Goal: Task Accomplishment & Management: Manage account settings

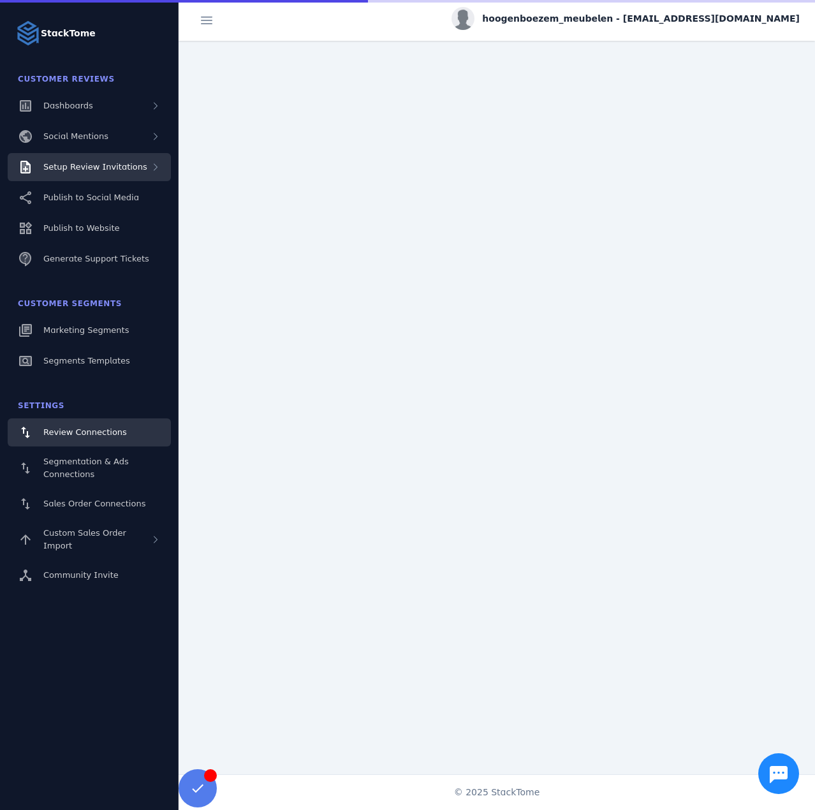
click at [104, 166] on span "Setup Review Invitations" at bounding box center [95, 167] width 104 height 10
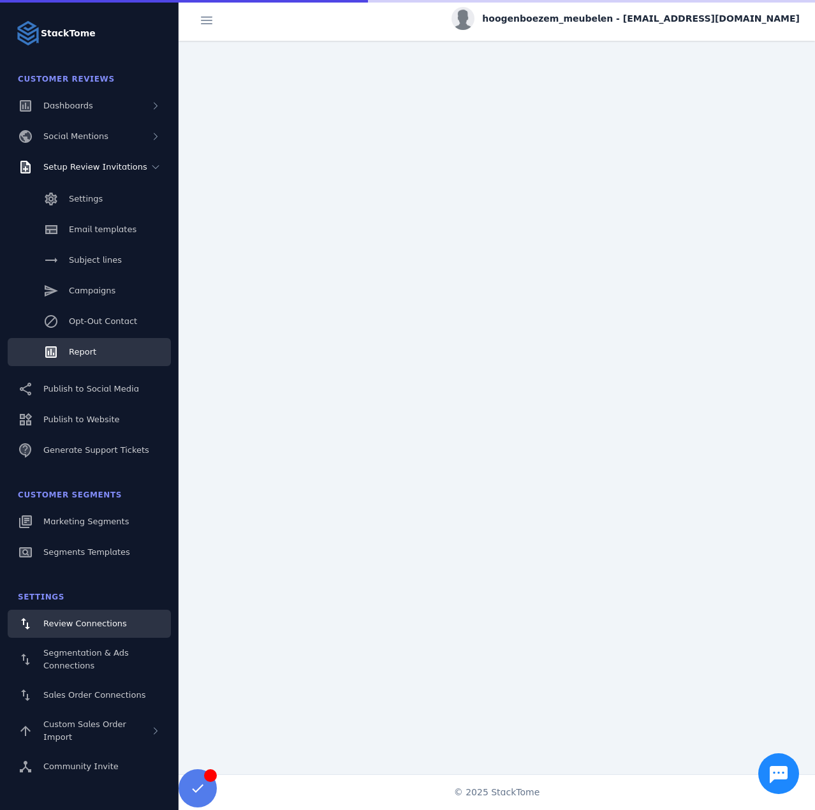
click at [89, 348] on span "Report" at bounding box center [82, 352] width 27 height 10
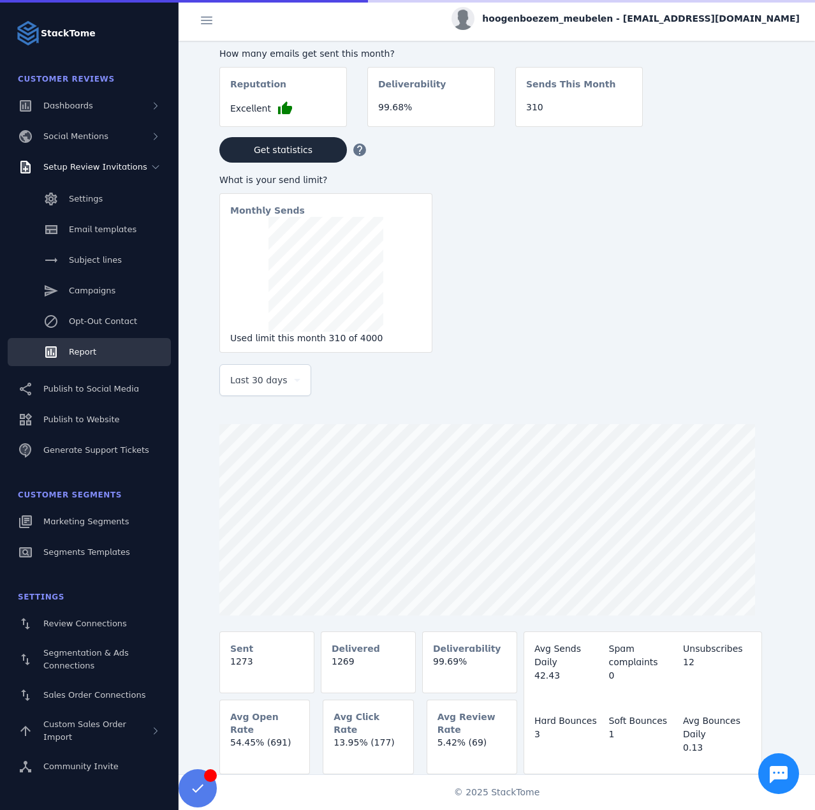
click at [223, 379] on div "Last 30 days" at bounding box center [265, 380] width 91 height 31
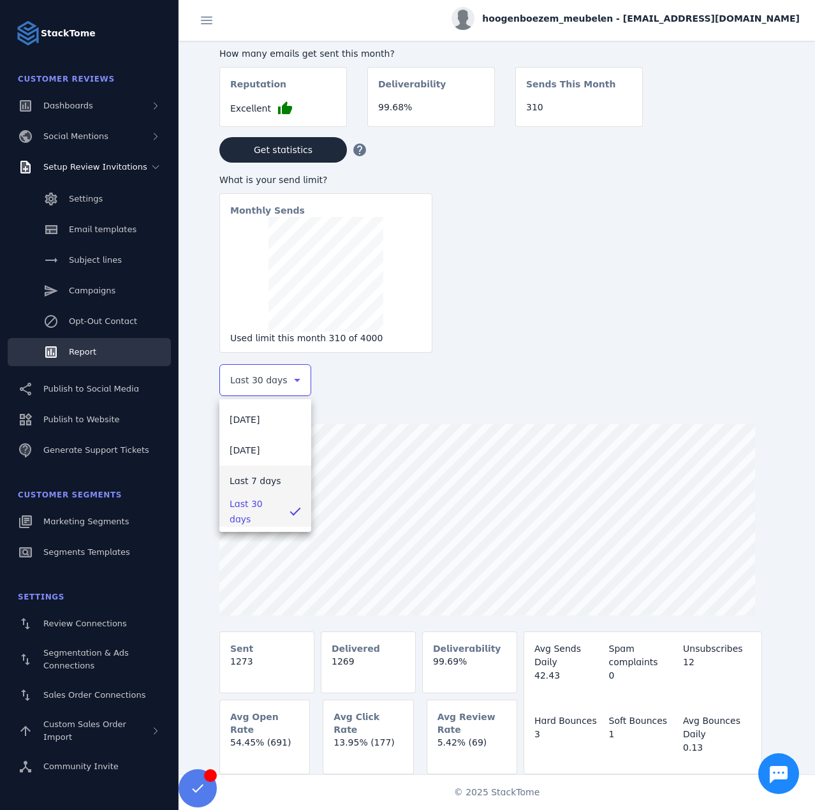
click at [245, 473] on span "Last 7 days" at bounding box center [256, 480] width 52 height 15
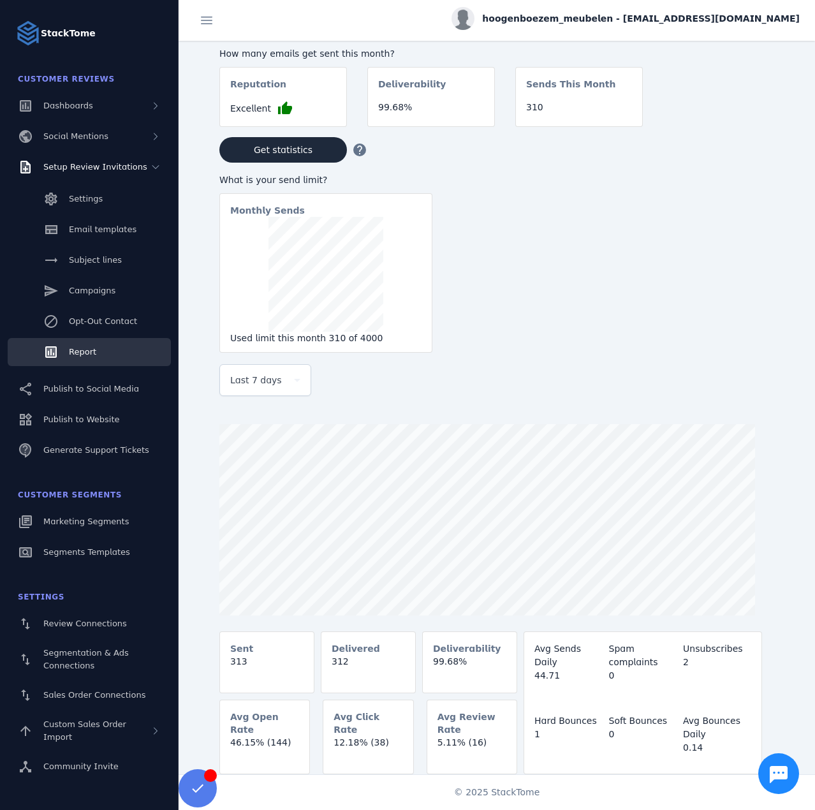
click at [664, 14] on span "hoogenboezem_meubelen - [EMAIL_ADDRESS][DOMAIN_NAME]" at bounding box center [641, 18] width 318 height 13
click at [739, 131] on button "Sign out" at bounding box center [754, 123] width 92 height 31
